Goal: Task Accomplishment & Management: Manage account settings

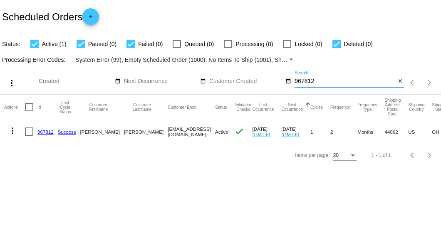
click at [301, 83] on input "967812" at bounding box center [344, 81] width 101 height 7
drag, startPoint x: 132, startPoint y: 131, endPoint x: 186, endPoint y: 131, distance: 54.0
click at [186, 131] on mat-row "more_vert 963023 Success Sue Crissman suecrissman@gmail.com Active check Aug 21…" at bounding box center [305, 132] width 602 height 24
copy mat-row "suecrissman@gmail.com"
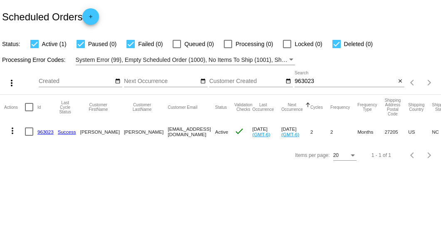
click at [315, 81] on input "963023" at bounding box center [344, 81] width 101 height 7
paste input "suecrissman@gmail.com"
type input "suecrissman@gmail.com"
click at [400, 81] on mat-icon "close" at bounding box center [400, 81] width 6 height 7
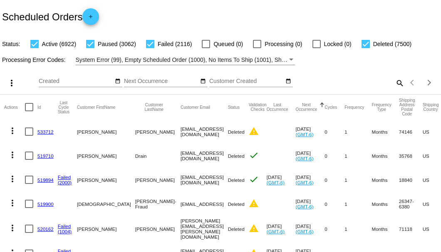
click at [394, 89] on mat-icon "search" at bounding box center [399, 82] width 10 height 13
click at [392, 85] on input "Search" at bounding box center [349, 81] width 110 height 7
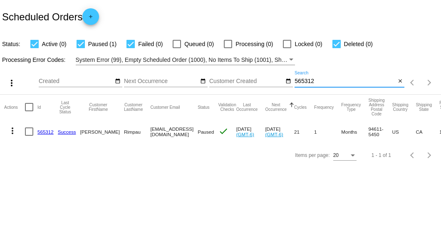
type input "565312"
click at [42, 130] on link "565312" at bounding box center [45, 131] width 16 height 5
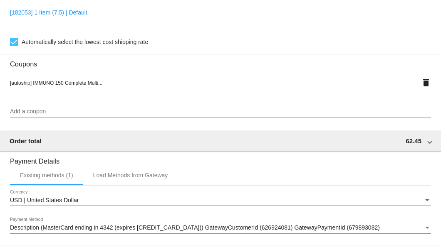
scroll to position [802, 0]
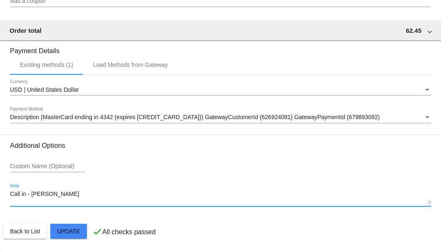
drag, startPoint x: 54, startPoint y: 198, endPoint x: 5, endPoint y: 198, distance: 48.2
type textarea "8-27 Per Ap found another product req to cancel A/S-SB"
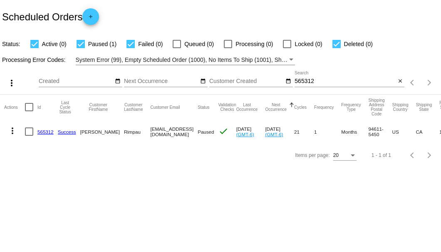
click at [29, 132] on div at bounding box center [29, 132] width 8 height 8
click at [29, 136] on input "checkbox" at bounding box center [29, 136] width 0 height 0
checkbox input "true"
click at [15, 130] on mat-icon "more_vert" at bounding box center [12, 131] width 10 height 10
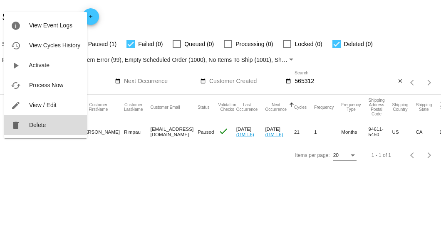
click at [33, 127] on span "Delete" at bounding box center [37, 125] width 17 height 7
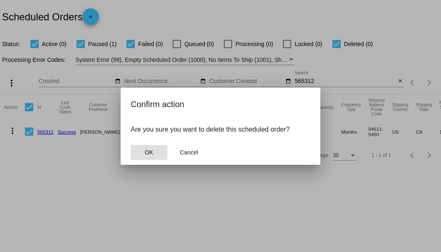
click at [145, 157] on button "OK" at bounding box center [148, 152] width 37 height 15
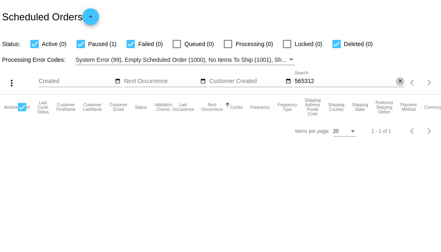
click at [399, 81] on mat-icon "close" at bounding box center [400, 81] width 6 height 7
